Goal: Information Seeking & Learning: Learn about a topic

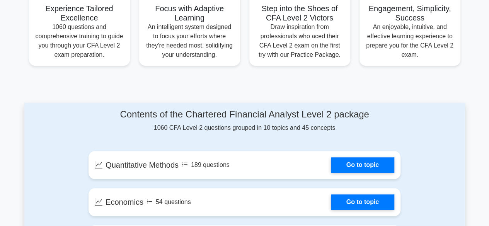
scroll to position [317, 0]
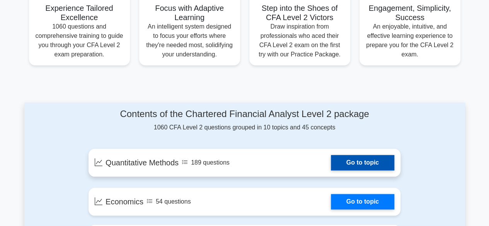
click at [363, 164] on link "Go to topic" at bounding box center [362, 162] width 63 height 15
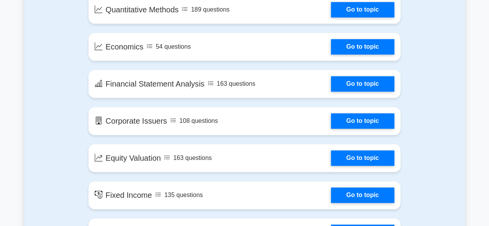
scroll to position [475, 0]
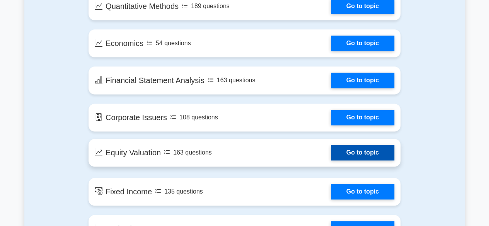
click at [341, 153] on link "Go to topic" at bounding box center [362, 152] width 63 height 15
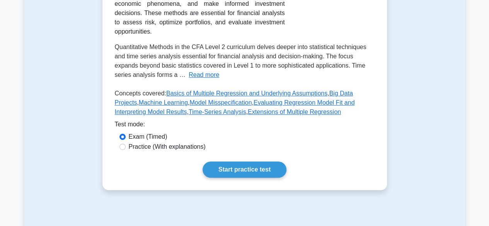
scroll to position [173, 0]
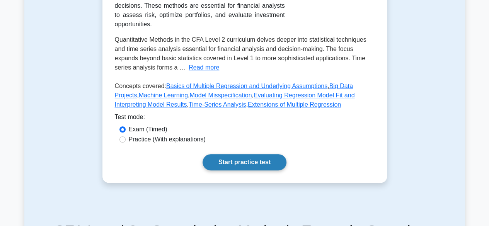
click at [264, 171] on link "Start practice test" at bounding box center [245, 162] width 84 height 16
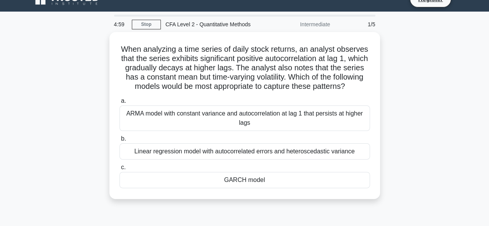
scroll to position [14, 0]
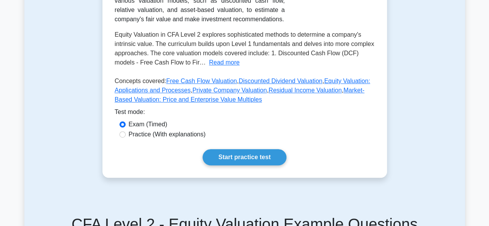
scroll to position [188, 0]
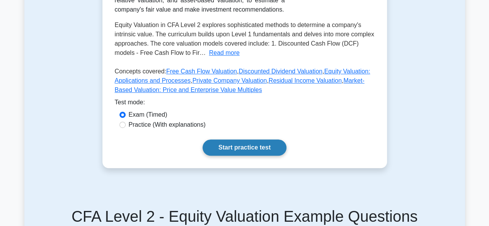
click at [243, 147] on link "Start practice test" at bounding box center [245, 148] width 84 height 16
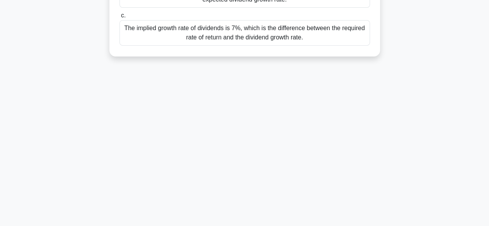
scroll to position [165, 0]
